Goal: Task Accomplishment & Management: Use online tool/utility

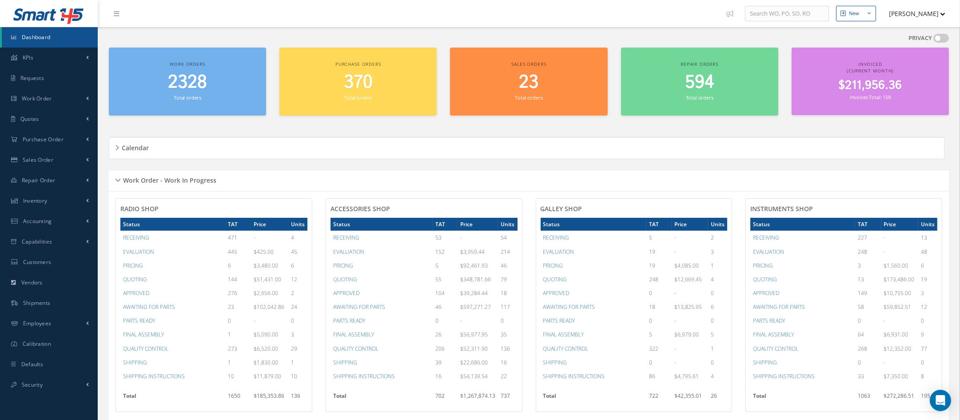
click at [11, 35] on icon at bounding box center [13, 37] width 5 height 5
click at [51, 101] on span "Work Order" at bounding box center [37, 99] width 30 height 8
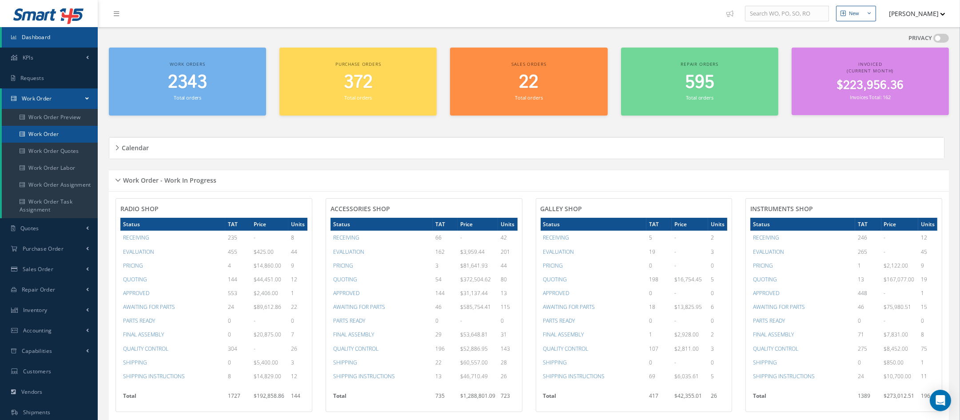
click at [52, 135] on link "Work Order" at bounding box center [50, 134] width 96 height 17
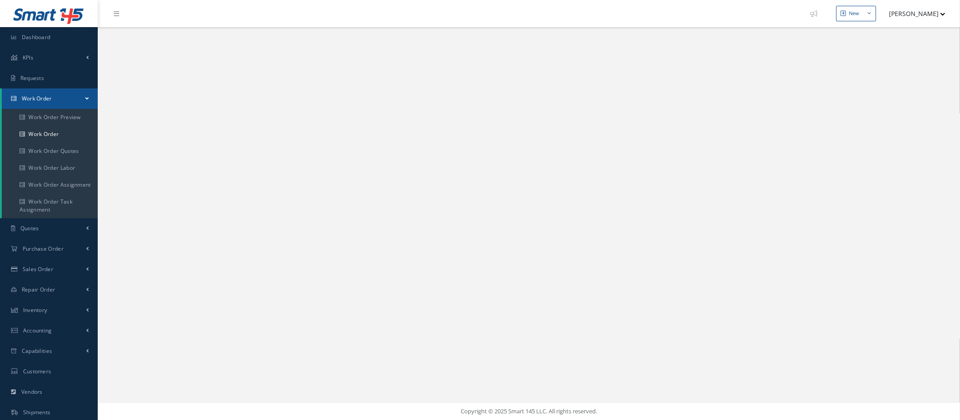
select select "25"
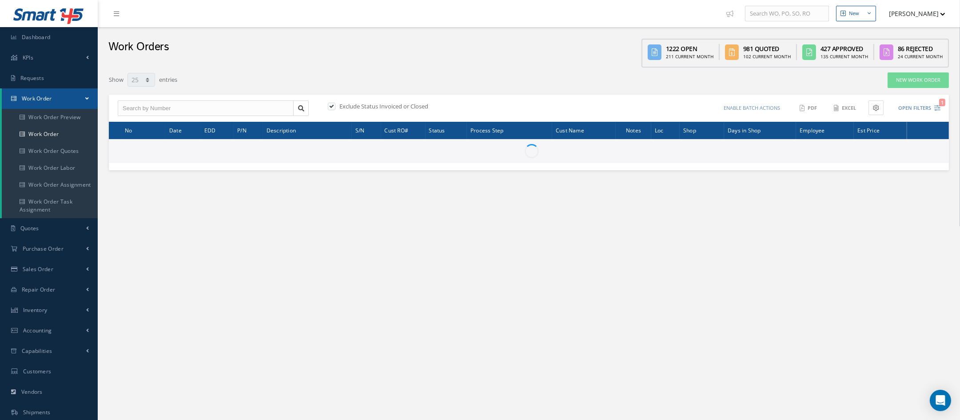
click at [461, 78] on div "Show 10 25 50 100 entries" at bounding box center [351, 80] width 498 height 16
type input "All Work Request"
type input "All Work Performed"
type input "All Status"
type input "WO Part Status"
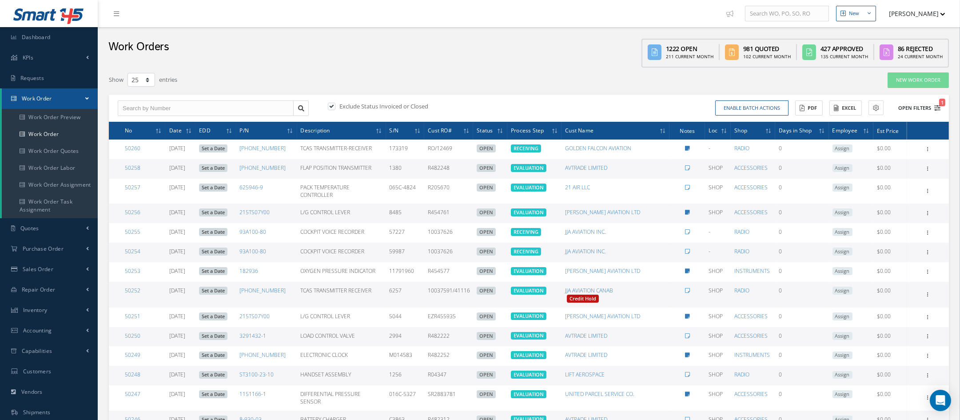
click at [936, 108] on icon "1" at bounding box center [937, 108] width 6 height 6
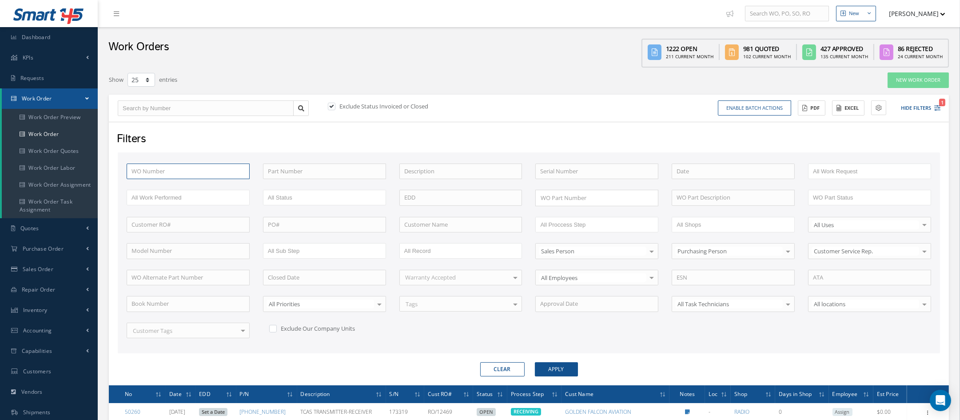
click at [167, 172] on input "text" at bounding box center [188, 171] width 123 height 16
type input "4"
type input "49"
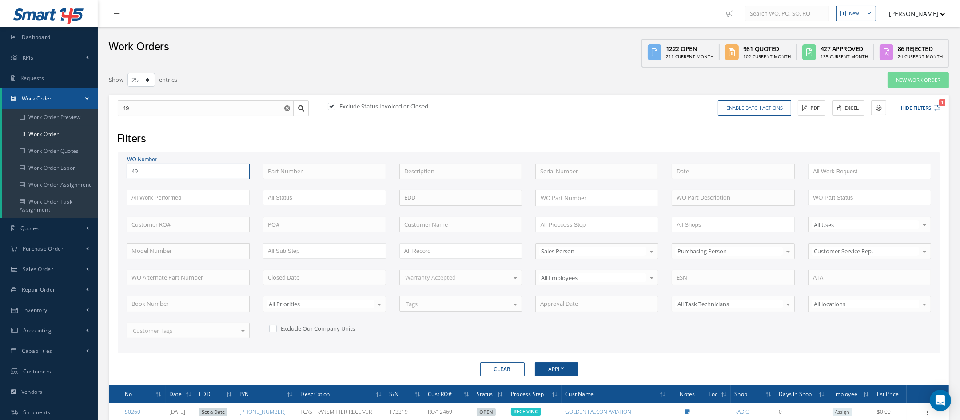
type input "494"
type input "4947"
type input "49476"
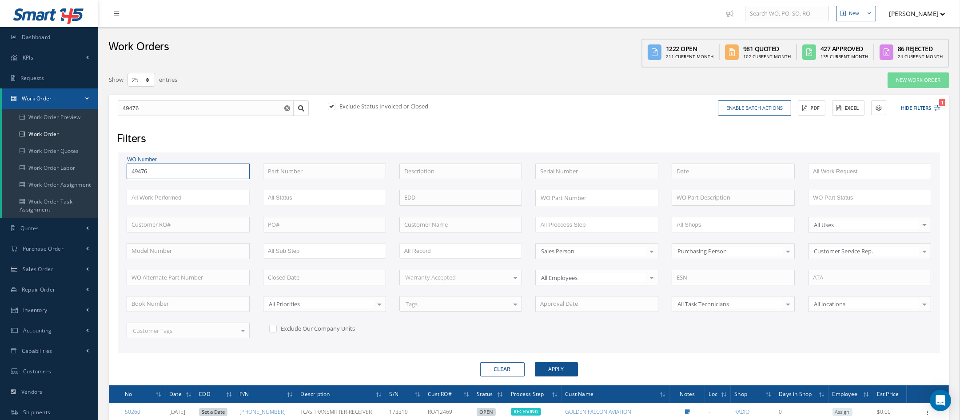
type input "49476"
click at [535, 362] on button "Apply" at bounding box center [556, 369] width 43 height 14
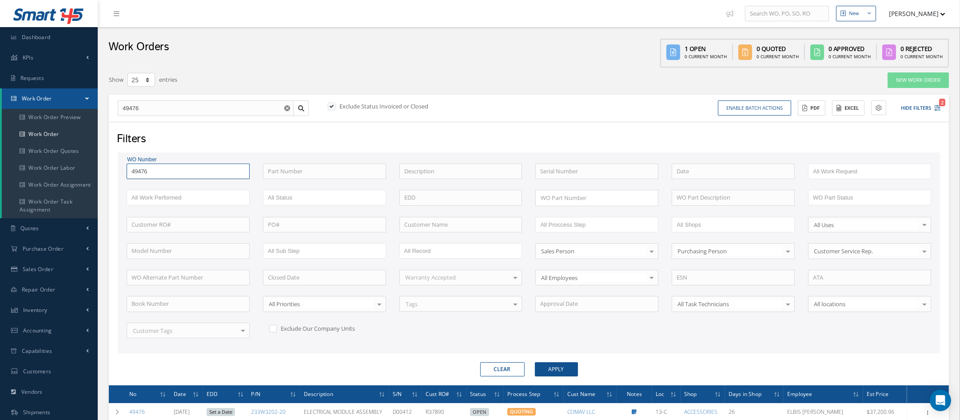
scroll to position [84, 0]
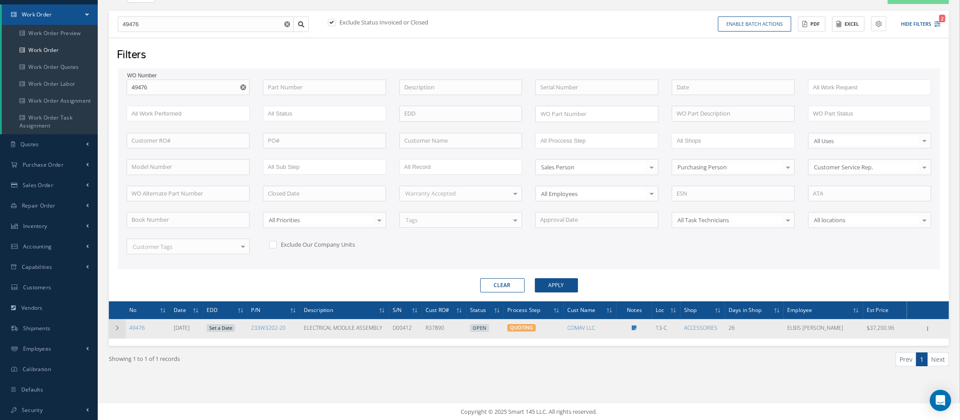
click at [114, 328] on td at bounding box center [117, 329] width 17 height 20
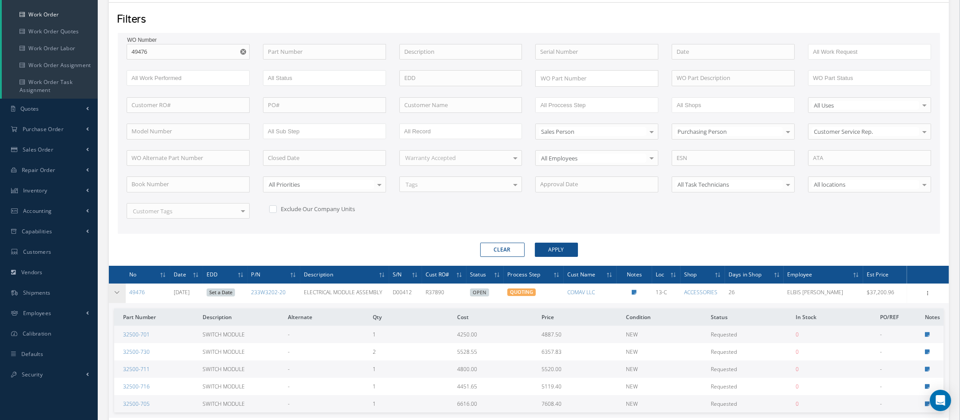
scroll to position [173, 0]
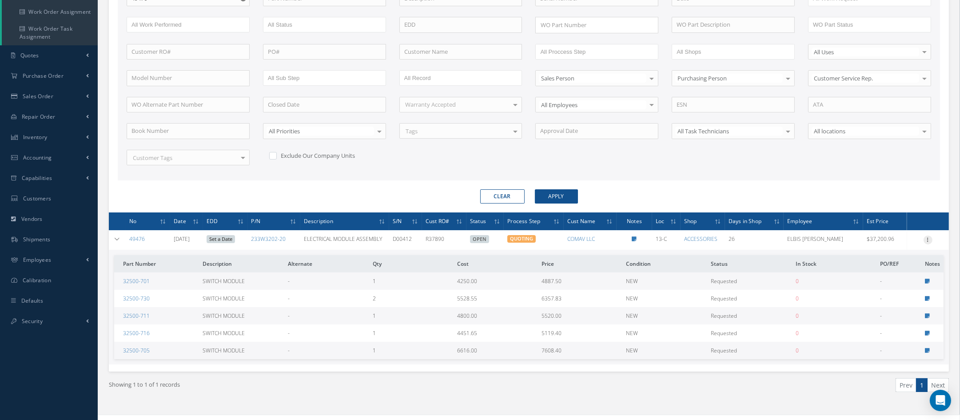
click at [928, 237] on icon at bounding box center [928, 238] width 9 height 7
click at [880, 240] on link "Show" at bounding box center [887, 246] width 70 height 12
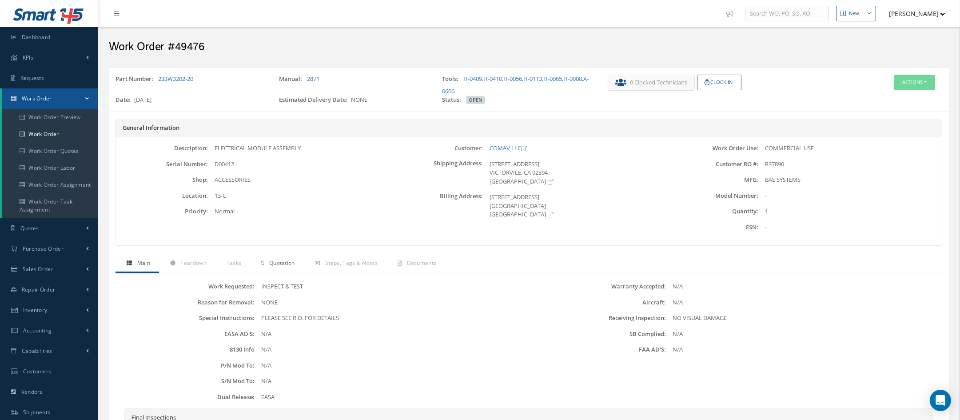
click at [290, 265] on span "Quotation" at bounding box center [282, 263] width 26 height 8
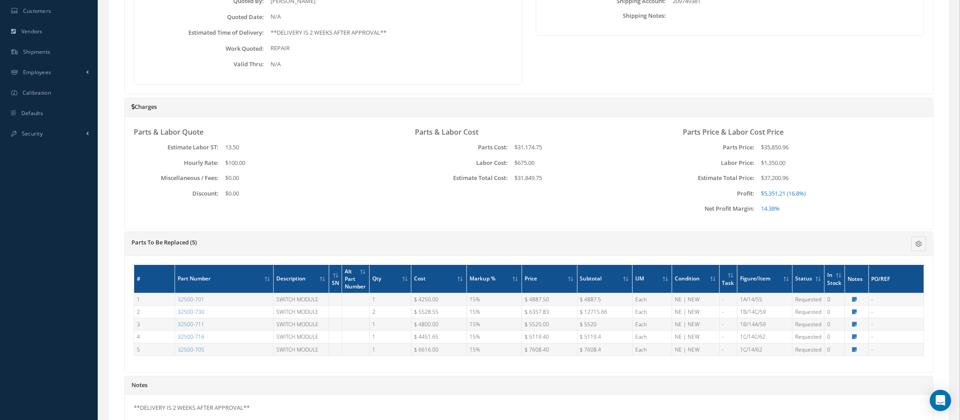
scroll to position [432, 0]
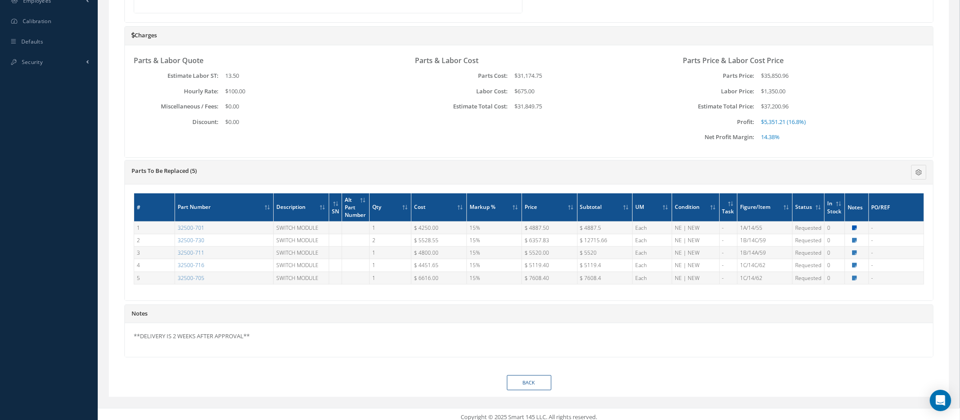
click at [854, 225] on icon at bounding box center [854, 227] width 5 height 5
type textarea "ALL P/N ------0739C absolute aviation"
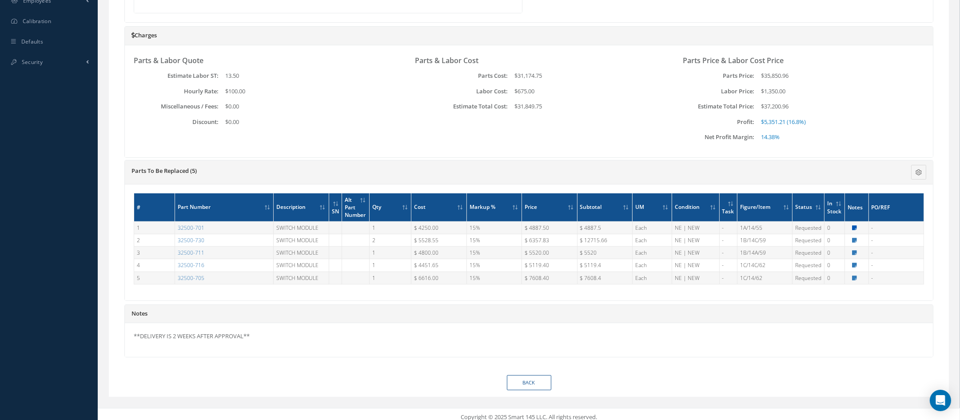
type textarea "ALL P/N ------0739C absolute aviation"
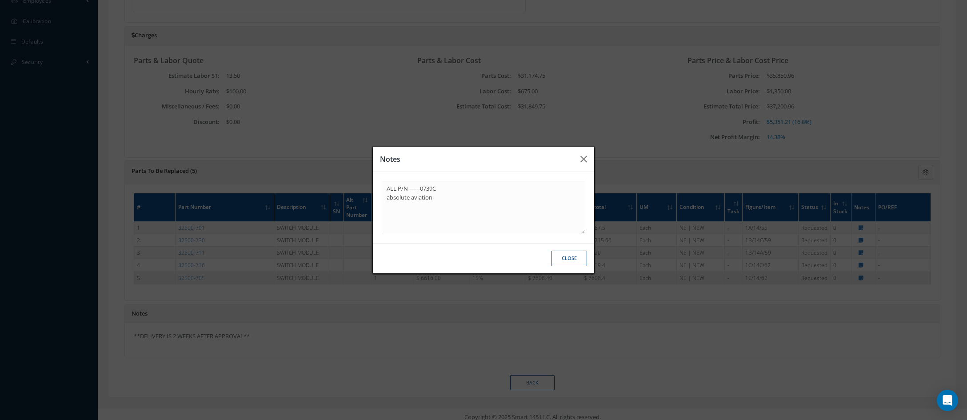
click at [590, 261] on div "Close" at bounding box center [483, 258] width 221 height 30
click at [574, 262] on button "Close" at bounding box center [569, 259] width 36 height 16
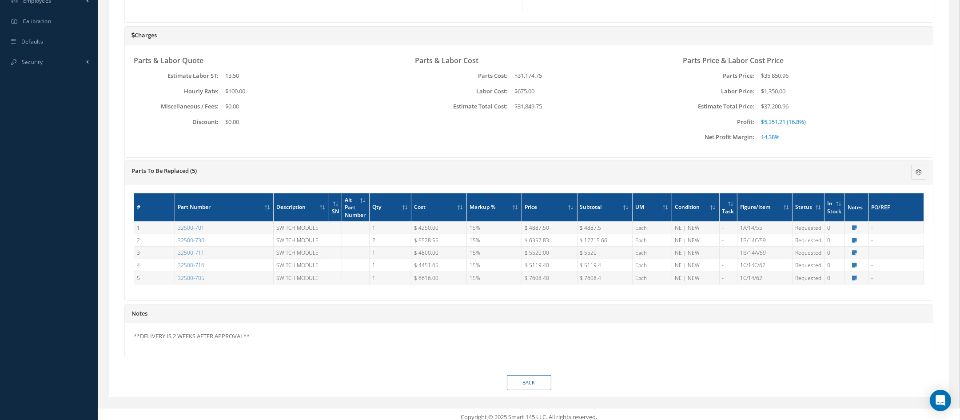
click at [661, 99] on div "Parts & Labor Cost Parts Cost: $31,174.75 Labor Cost: $675.00 Estimate Total Co…" at bounding box center [529, 101] width 268 height 94
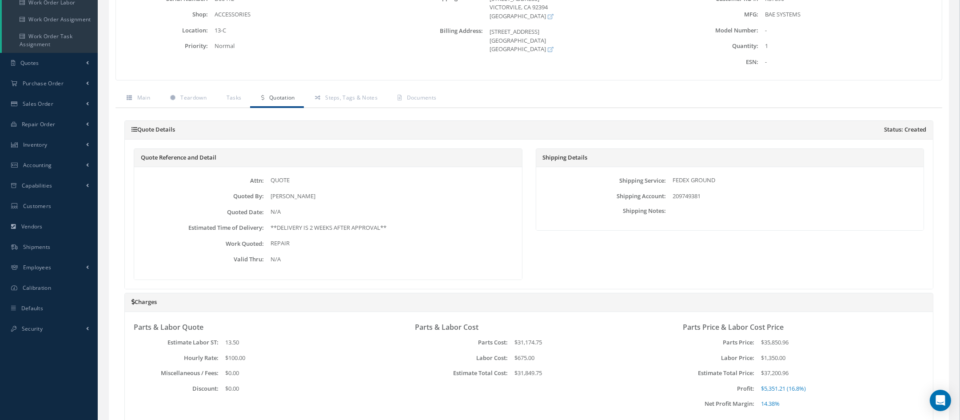
scroll to position [0, 0]
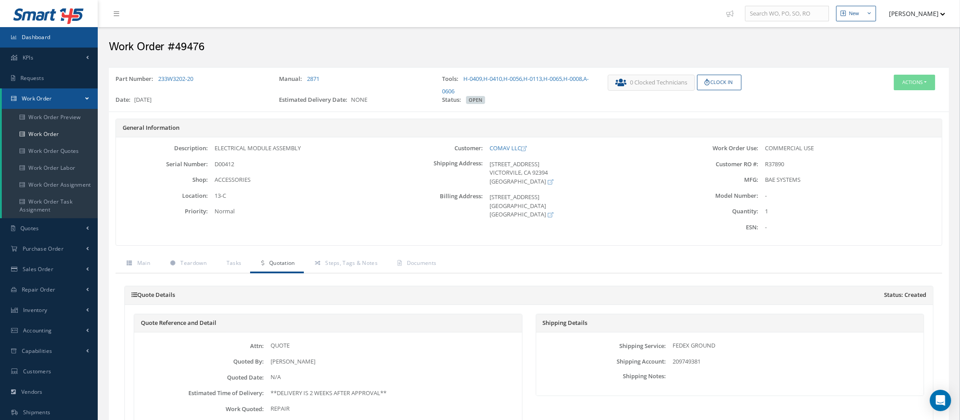
click at [62, 43] on link "Dashboard" at bounding box center [49, 37] width 98 height 20
